Goal: Check status: Check status

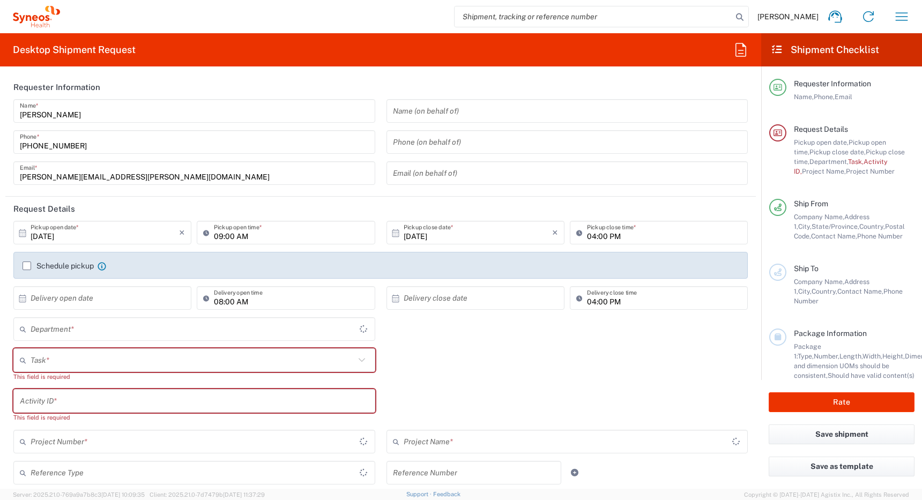
type input "[GEOGRAPHIC_DATA]"
type input "4510"
type input "[GEOGRAPHIC_DATA]"
type input "Syneos Health Canada LP- [GEOGRAPHIC_DATA]"
click at [900, 19] on icon "button" at bounding box center [901, 16] width 17 height 17
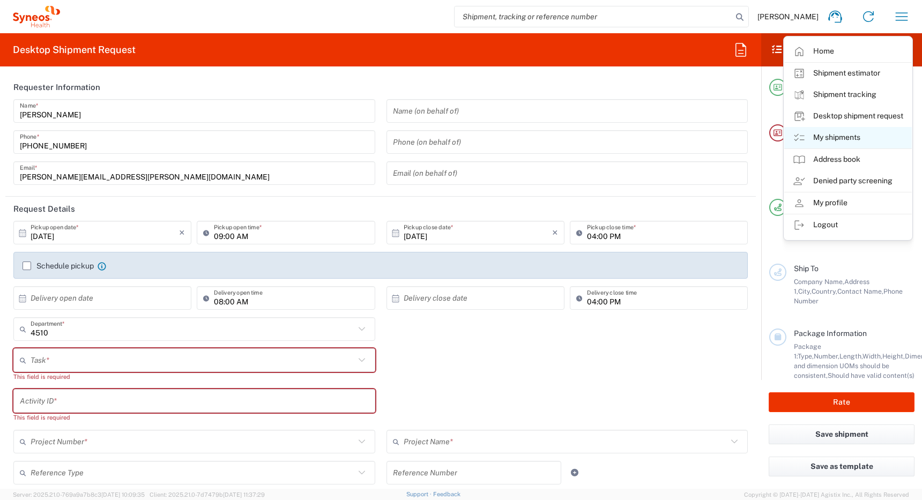
click at [847, 136] on link "My shipments" at bounding box center [848, 137] width 128 height 21
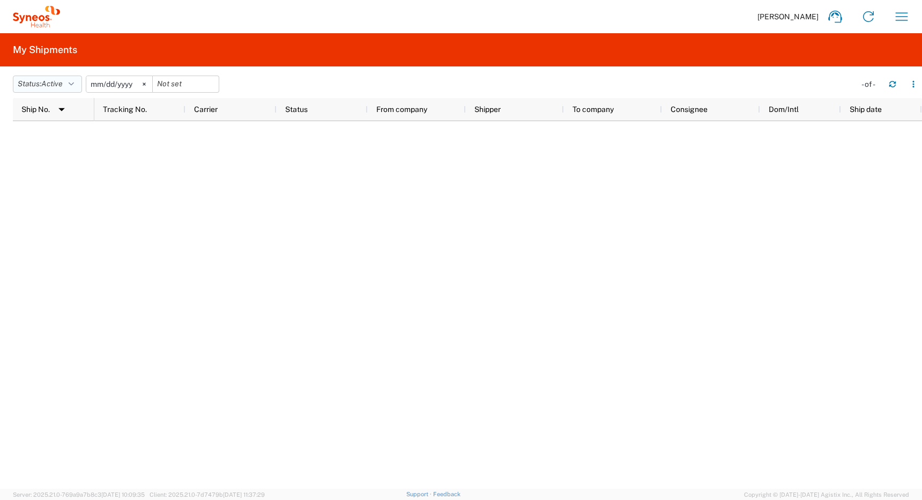
click at [70, 81] on button "Status: Active" at bounding box center [47, 84] width 69 height 17
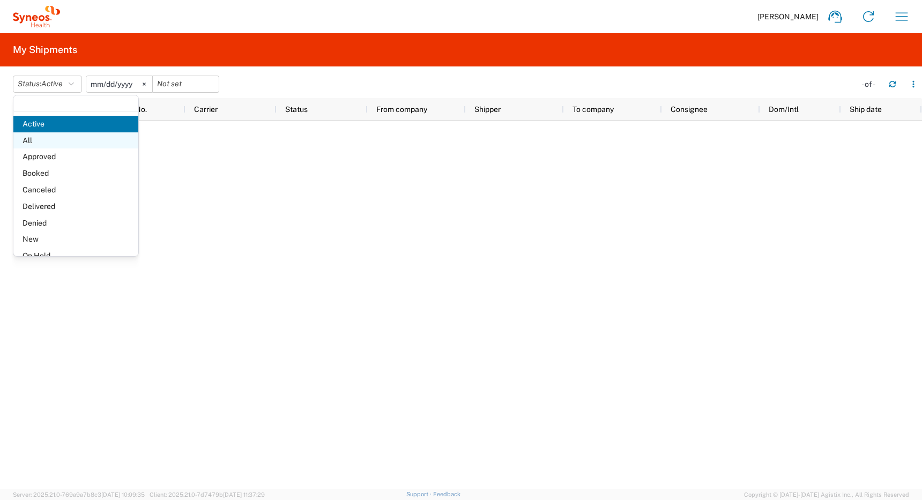
click at [59, 141] on span "All" at bounding box center [75, 140] width 125 height 17
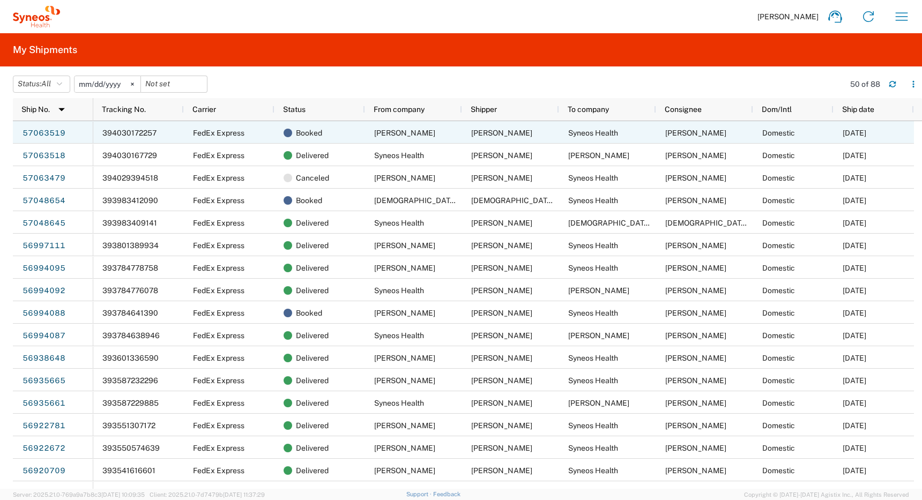
click at [124, 134] on span "394030172257" at bounding box center [129, 133] width 54 height 9
